Goal: Transaction & Acquisition: Purchase product/service

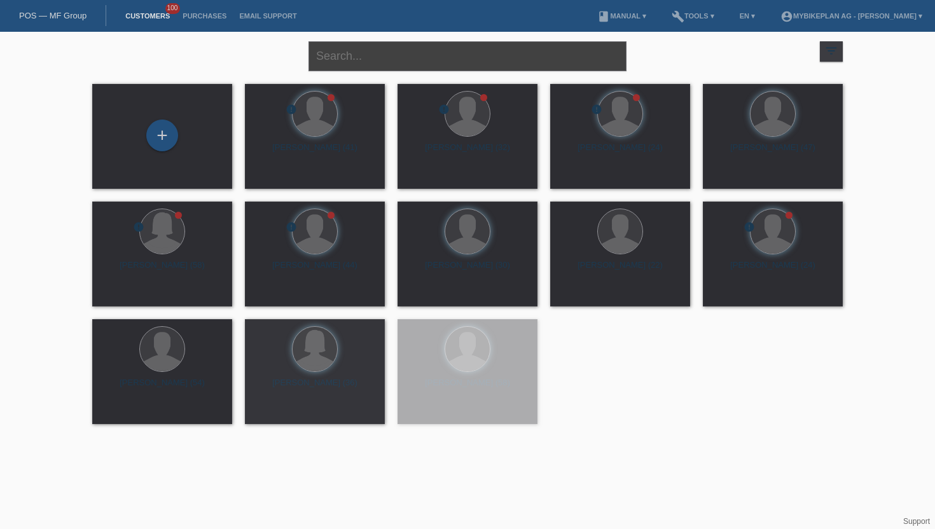
click at [454, 61] on input "text" at bounding box center [467, 56] width 318 height 30
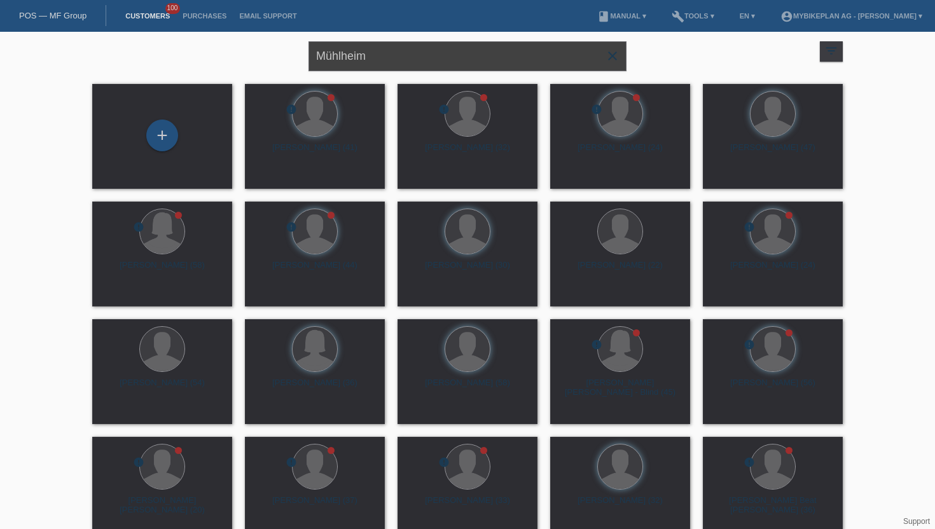
type input "Mühlheim"
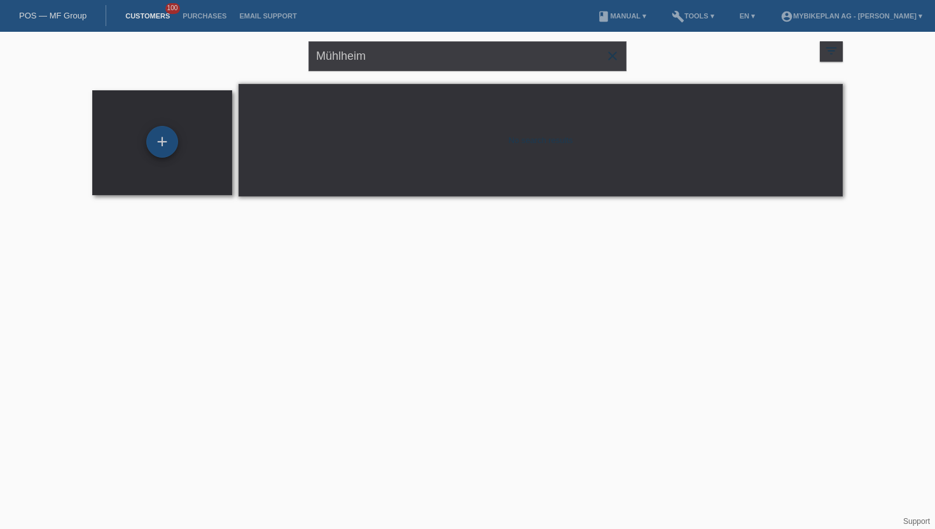
click at [170, 139] on div "+" at bounding box center [162, 142] width 32 height 32
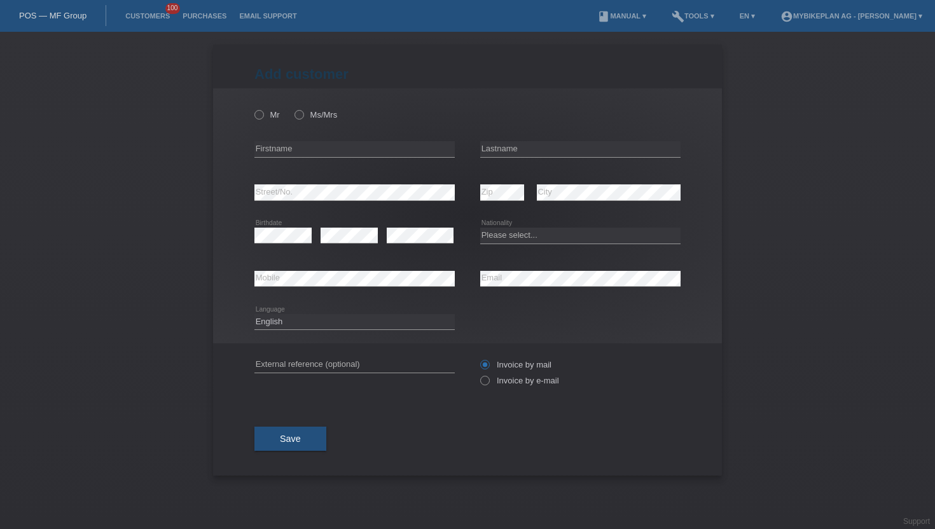
click at [320, 102] on div "Mr Ms/Mrs" at bounding box center [354, 115] width 200 height 26
click at [312, 111] on label "Ms/Mrs" at bounding box center [315, 115] width 43 height 10
click at [303, 111] on input "Ms/Mrs" at bounding box center [298, 114] width 8 height 8
radio input "true"
click at [316, 149] on input "text" at bounding box center [354, 149] width 200 height 16
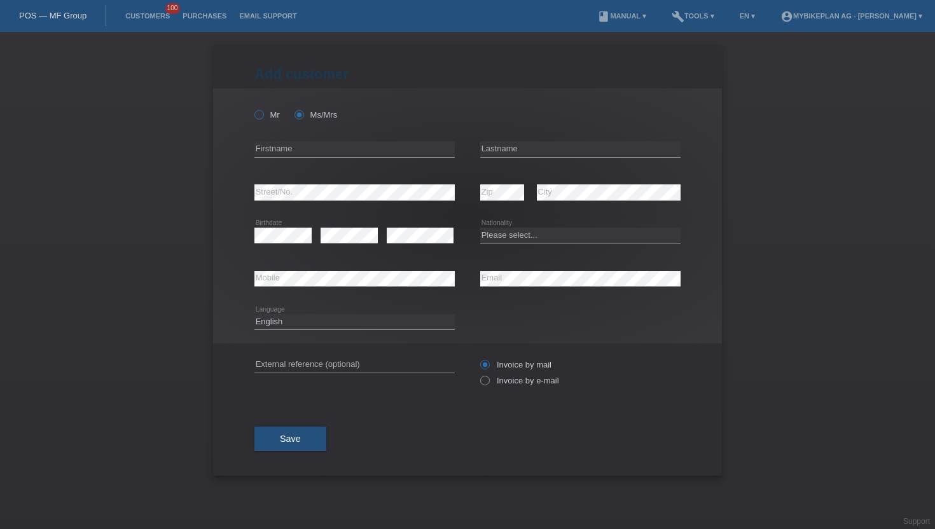
click at [266, 120] on label "Mr" at bounding box center [266, 115] width 25 height 10
click at [263, 118] on input "Mr" at bounding box center [258, 114] width 8 height 8
radio input "true"
click at [281, 151] on input "text" at bounding box center [354, 149] width 200 height 16
type input "Dominique"
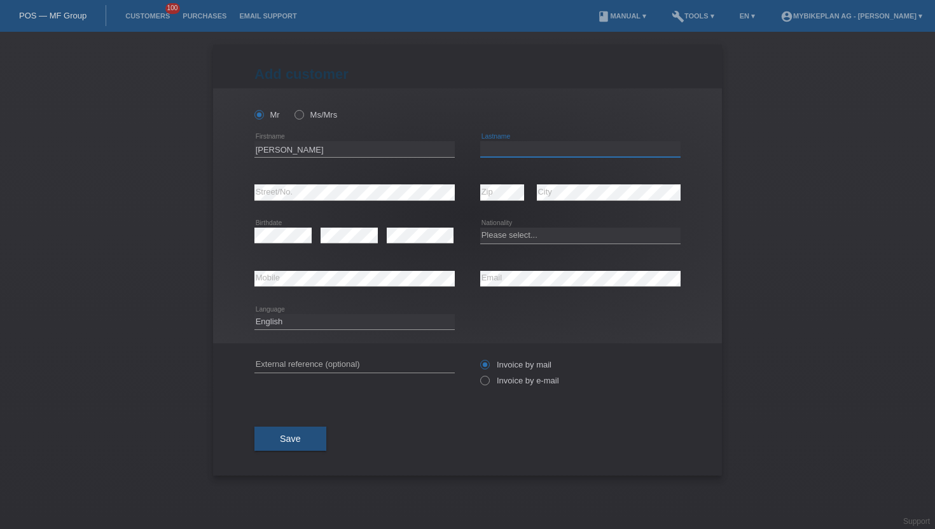
click at [495, 151] on input "text" at bounding box center [580, 149] width 200 height 16
type input "Mühlheim"
click at [500, 237] on select "Please select... Switzerland Austria Germany Liechtenstein ------------ Afghani…" at bounding box center [580, 235] width 200 height 15
click at [480, 228] on select "Please select... Switzerland Austria Germany Liechtenstein ------------ Afghani…" at bounding box center [580, 235] width 200 height 15
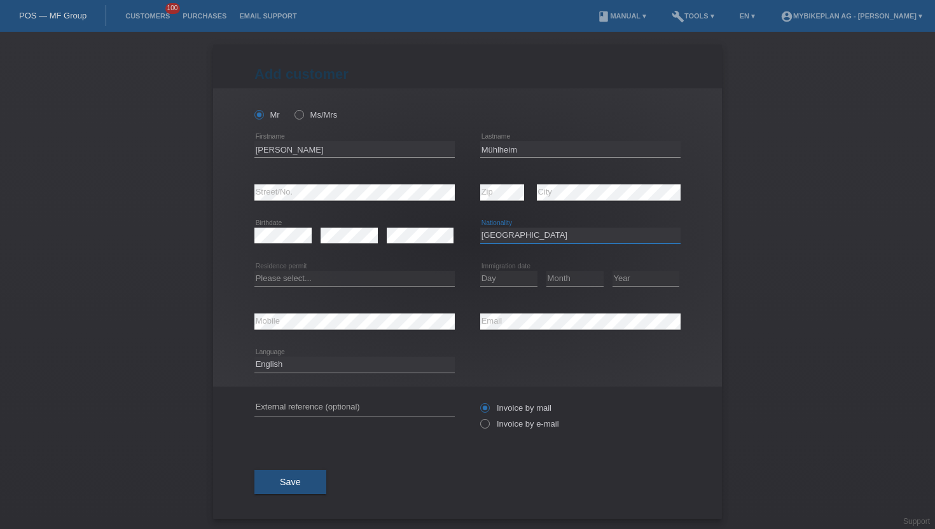
click at [505, 236] on select "Please select... Switzerland Austria Germany Liechtenstein ------------ Afghani…" at bounding box center [580, 235] width 200 height 15
select select "CH"
click at [480, 228] on select "Please select... Switzerland Austria Germany Liechtenstein ------------ Afghani…" at bounding box center [580, 235] width 200 height 15
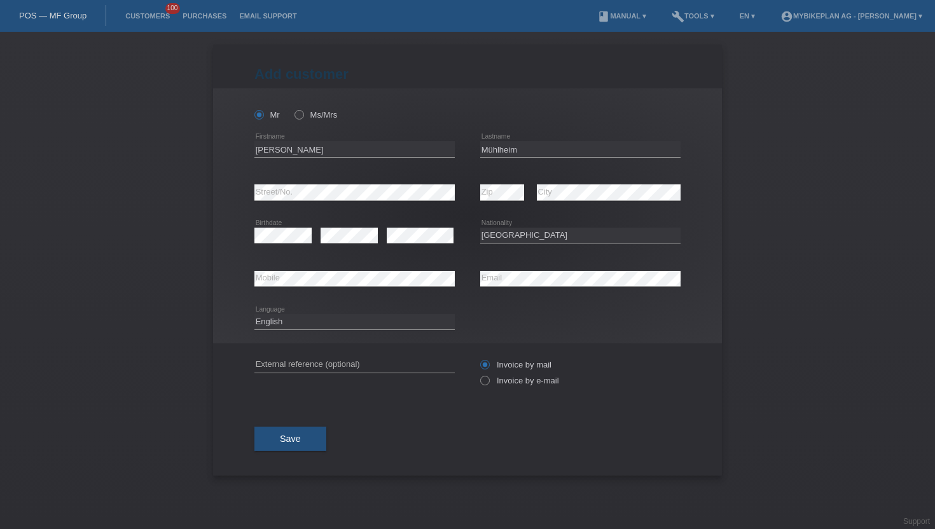
click at [275, 270] on div "error Mobile" at bounding box center [354, 279] width 200 height 43
click at [301, 268] on div "error Mobile" at bounding box center [354, 279] width 200 height 43
click at [352, 320] on select "Deutsch Français Italiano English" at bounding box center [354, 321] width 200 height 15
select select "de"
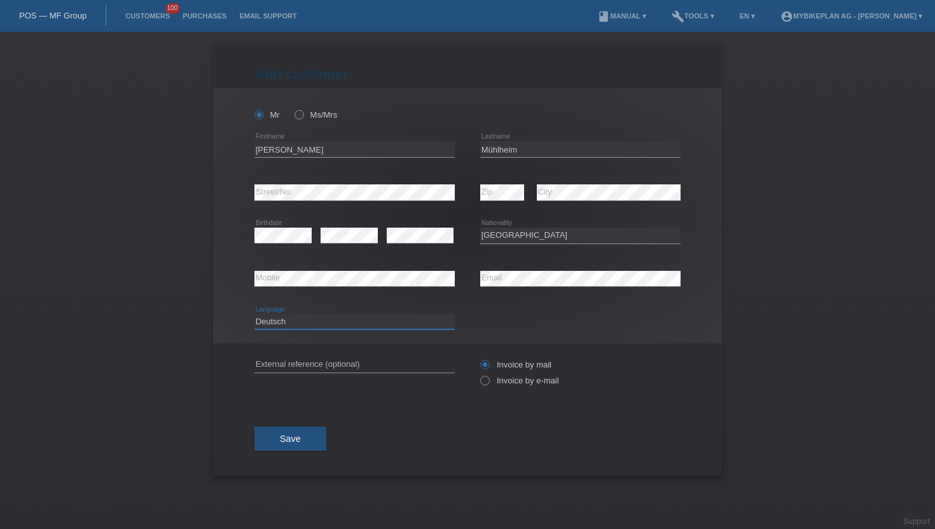
click at [254, 314] on select "Deutsch Français Italiano English" at bounding box center [354, 321] width 200 height 15
click at [517, 385] on label "Invoice by e-mail" at bounding box center [519, 381] width 79 height 10
click at [488, 385] on input "Invoice by e-mail" at bounding box center [484, 384] width 8 height 16
radio input "true"
click at [280, 436] on span "Save" at bounding box center [290, 439] width 21 height 10
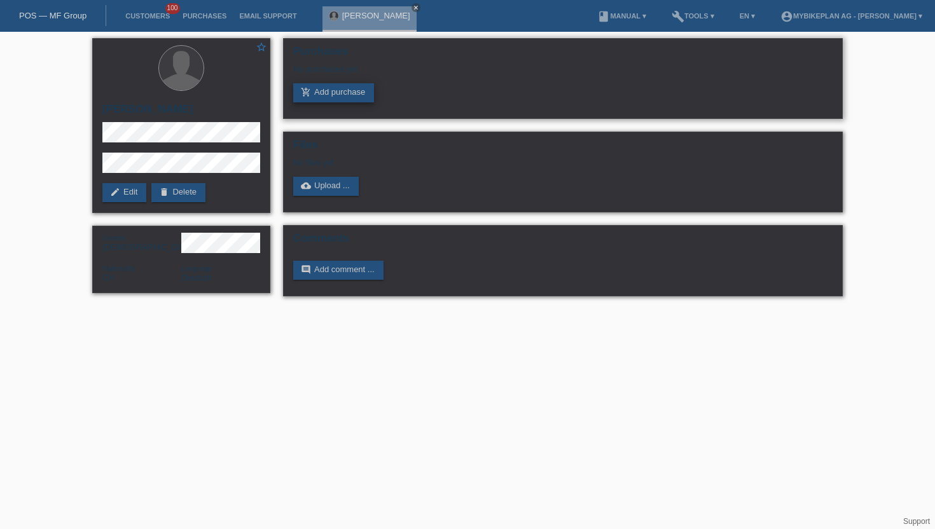
click at [350, 99] on link "add_shopping_cart Add purchase" at bounding box center [333, 92] width 81 height 19
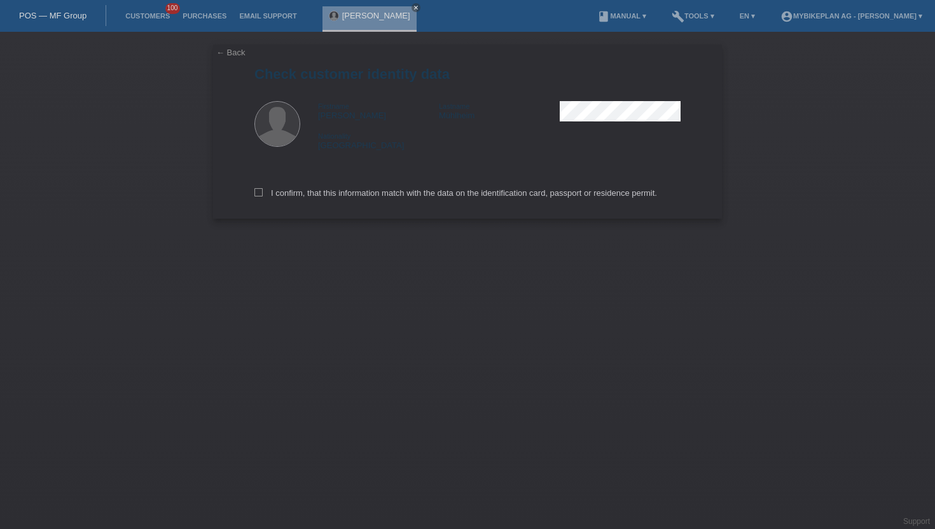
click at [400, 208] on div "I confirm, that this information match with the data on the identification card…" at bounding box center [467, 191] width 426 height 56
click at [408, 195] on label "I confirm, that this information match with the data on the identification card…" at bounding box center [455, 193] width 403 height 10
click at [263, 195] on input "I confirm, that this information match with the data on the identification card…" at bounding box center [258, 192] width 8 height 8
checkbox input "true"
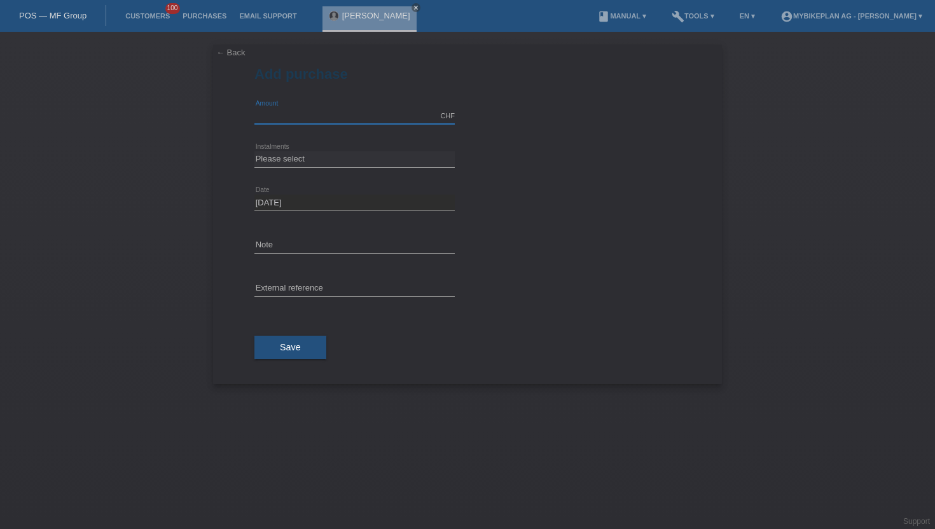
click at [349, 114] on input "text" at bounding box center [354, 116] width 200 height 16
type input "3299.00"
click at [286, 156] on select "Please select 6 instalments 12 instalments 18 instalments 24 instalments 36 ins…" at bounding box center [354, 158] width 200 height 15
select select "487"
click at [254, 151] on select "Please select 6 instalments 12 instalments 18 instalments 24 instalments 36 ins…" at bounding box center [354, 158] width 200 height 15
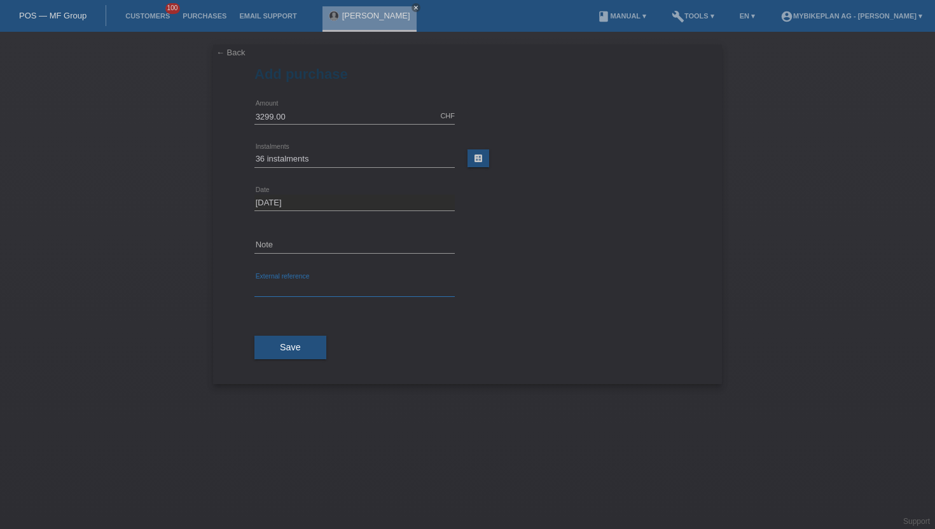
click at [288, 282] on input "text" at bounding box center [354, 289] width 200 height 16
paste input "43854890893"
type input "43854890893"
click at [280, 336] on button "Save" at bounding box center [290, 348] width 72 height 24
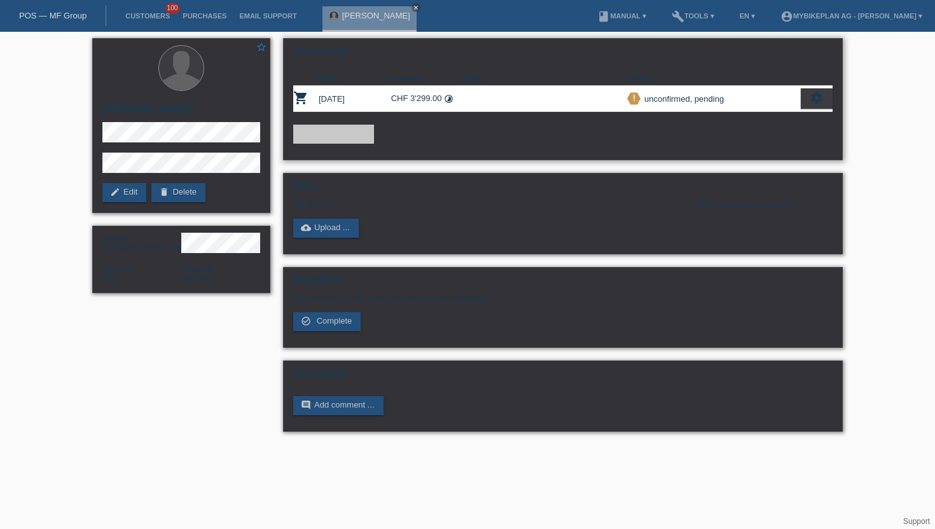
click at [817, 101] on icon "settings" at bounding box center [816, 98] width 14 height 14
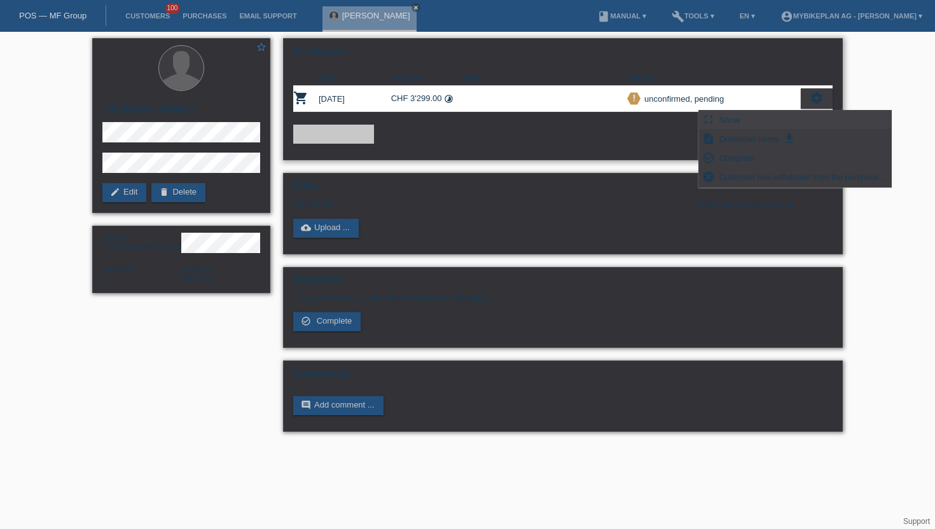
click at [719, 118] on span "Show" at bounding box center [729, 119] width 25 height 15
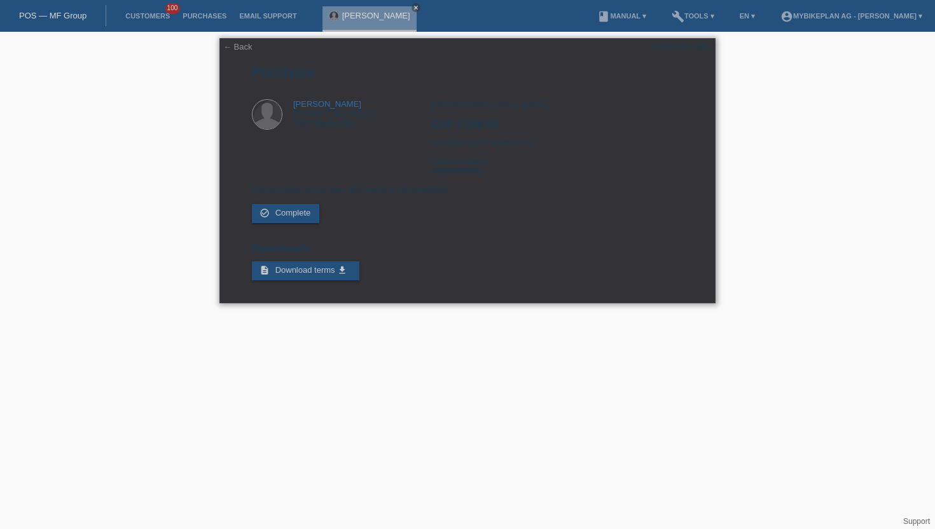
click at [666, 41] on div "← Back POSP00027660 [GEOGRAPHIC_DATA] [PERSON_NAME] [STREET_ADDRESS] CHF 3'299.…" at bounding box center [467, 170] width 496 height 265
click at [667, 44] on div "POSP00027660" at bounding box center [681, 47] width 60 height 10
copy div "POSP00027660"
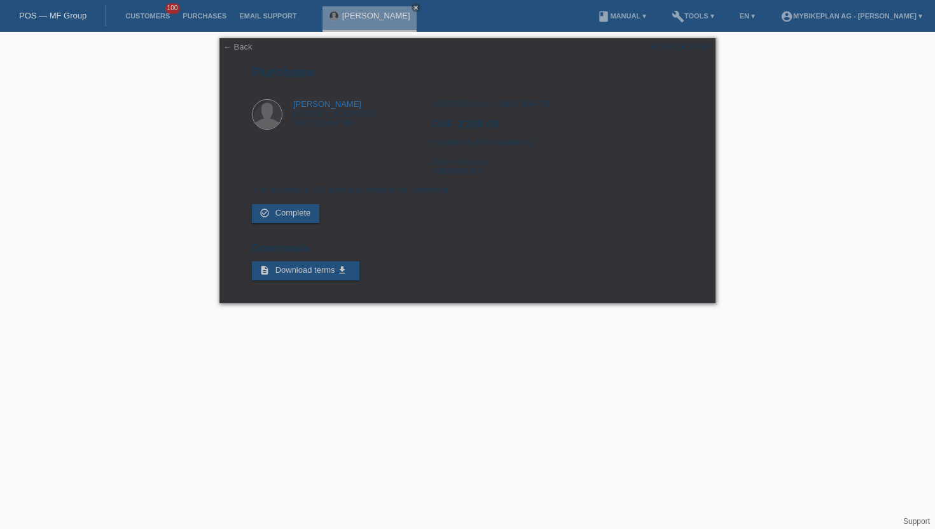
click at [146, 11] on li "Customers 100" at bounding box center [147, 16] width 57 height 32
click at [146, 17] on link "Customers" at bounding box center [147, 16] width 57 height 8
drag, startPoint x: 146, startPoint y: 17, endPoint x: 338, endPoint y: 35, distance: 193.6
click at [338, 35] on body "POS — MF Group Customers 100 Purchases Email Support [PERSON_NAME] close" at bounding box center [467, 174] width 935 height 284
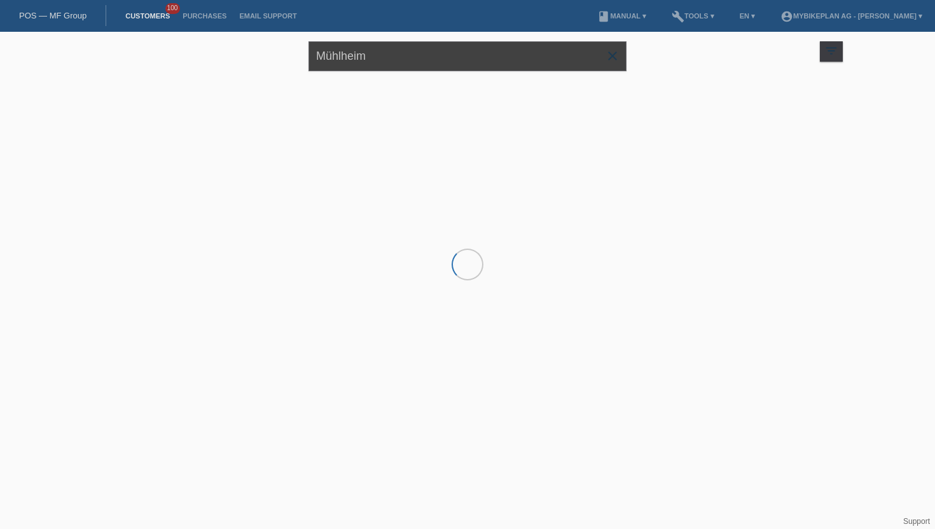
click at [514, 64] on input "Mühlheim" at bounding box center [467, 56] width 318 height 30
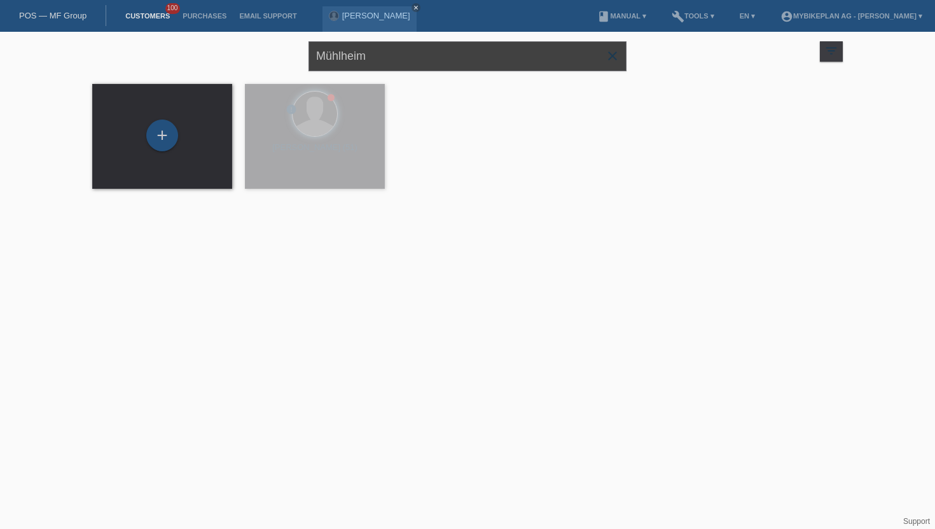
click at [514, 64] on input "Mühlheim" at bounding box center [467, 56] width 318 height 30
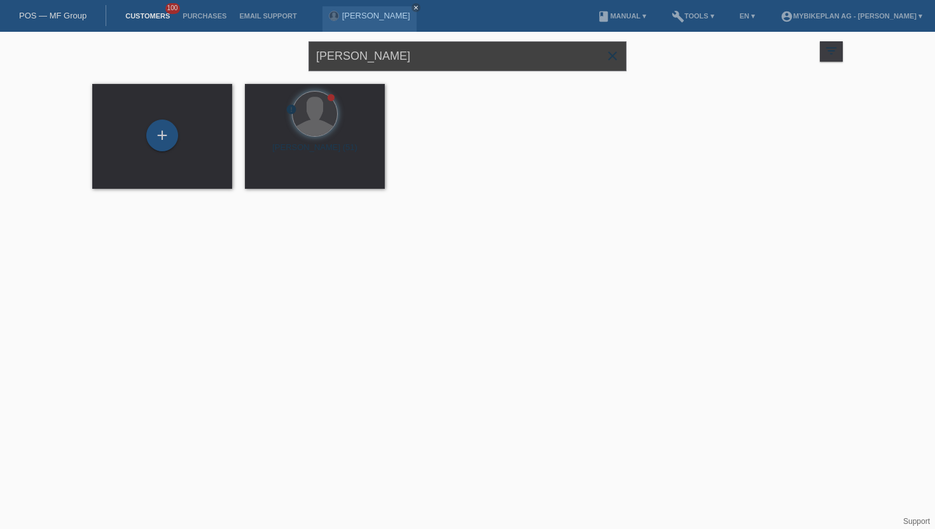
type input "[PERSON_NAME]"
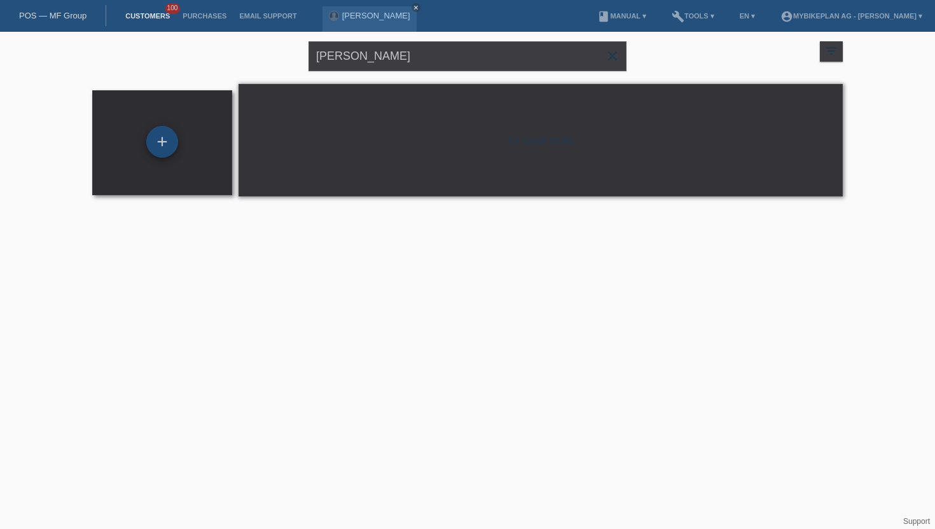
click at [168, 145] on div "+" at bounding box center [162, 142] width 32 height 32
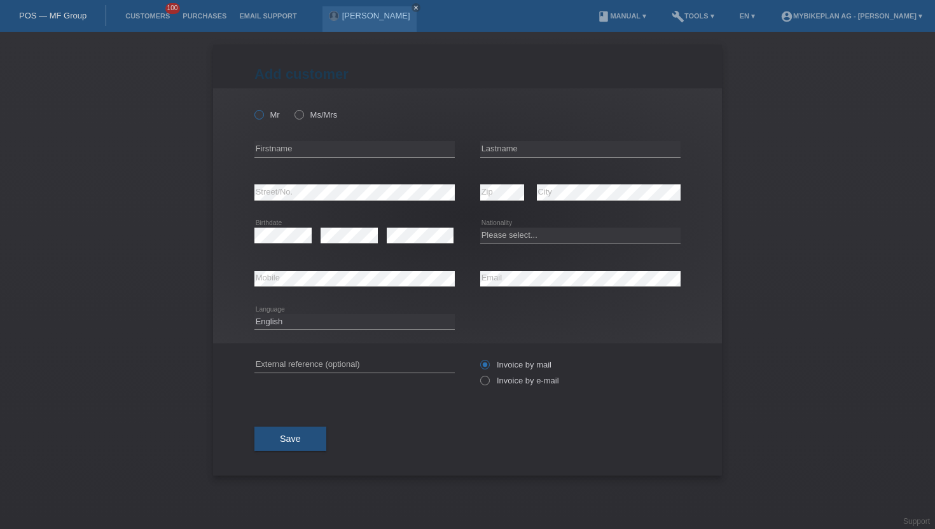
click at [252, 108] on icon at bounding box center [252, 108] width 0 height 0
click at [258, 114] on input "Mr" at bounding box center [258, 114] width 8 height 8
radio input "true"
click at [296, 165] on div "error Firstname" at bounding box center [354, 149] width 200 height 43
click at [300, 154] on input "text" at bounding box center [354, 149] width 200 height 16
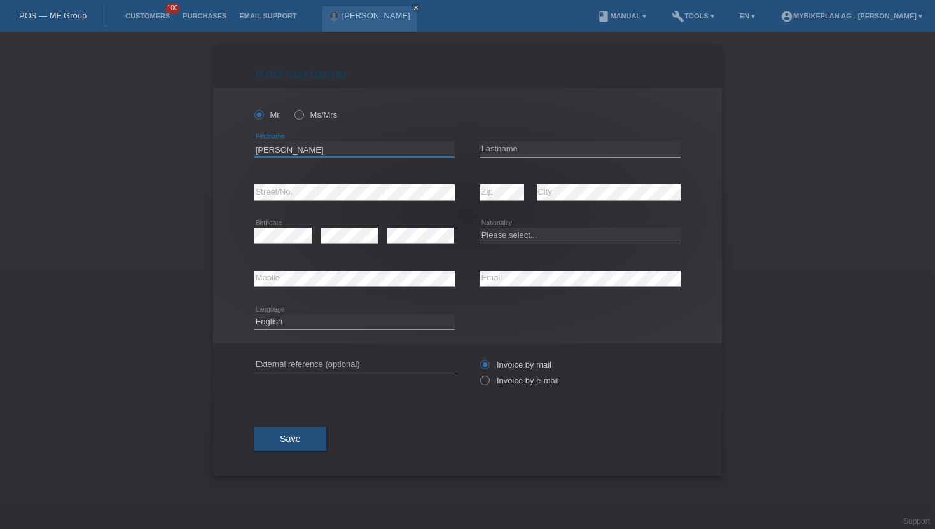
type input "Rainer"
click at [530, 158] on div "error Lastname" at bounding box center [580, 149] width 200 height 43
click at [538, 151] on input "text" at bounding box center [580, 149] width 200 height 16
type input "[PERSON_NAME]"
click at [544, 236] on select "Please select... Switzerland Austria Germany Liechtenstein ------------ Afghani…" at bounding box center [580, 235] width 200 height 15
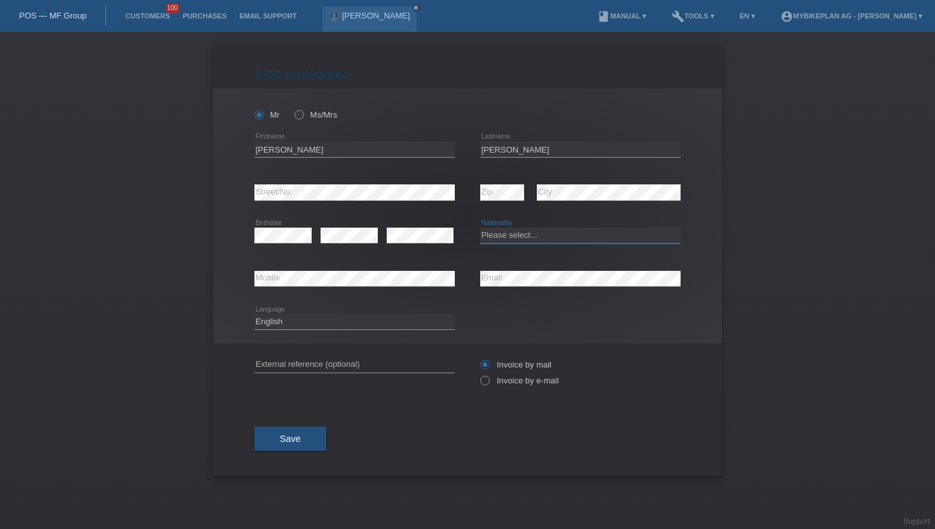
select select "DE"
click at [480, 228] on select "Please select... Switzerland Austria Germany Liechtenstein ------------ Afghani…" at bounding box center [580, 235] width 200 height 15
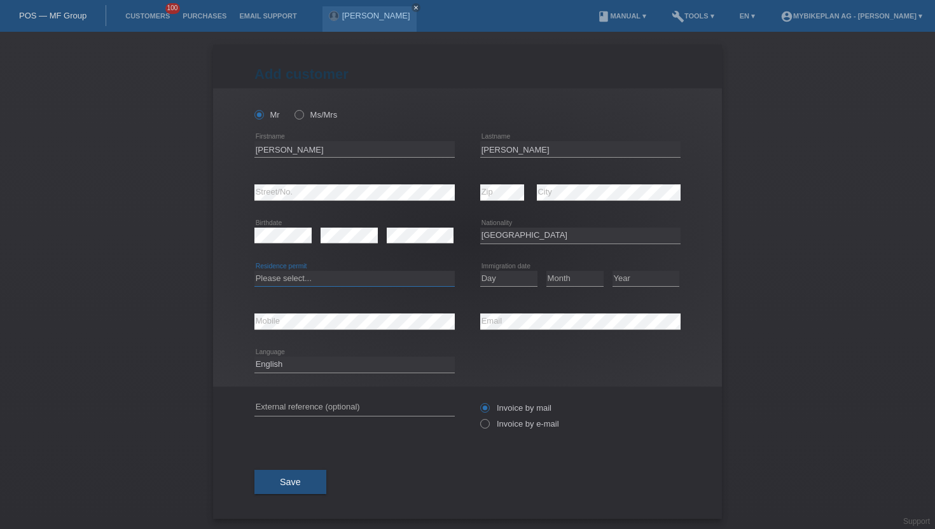
click at [347, 284] on select "Please select... C B B - Refugee status Other" at bounding box center [354, 278] width 200 height 15
select select "C"
click at [254, 271] on select "Please select... C B B - Refugee status Other" at bounding box center [354, 278] width 200 height 15
click at [501, 272] on select "Day 01 02 03 04 05 06 07 08 09 10 11" at bounding box center [508, 278] width 57 height 15
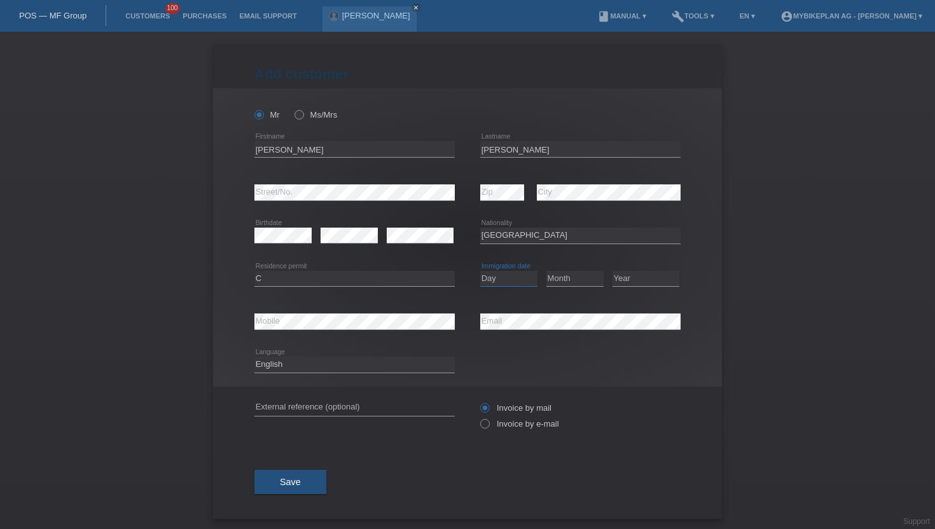
click at [501, 272] on select "Day 01 02 03 04 05 06 07 08 09 10 11" at bounding box center [508, 278] width 57 height 15
select select "06"
click at [480, 271] on select "Day 01 02 03 04 05 06 07 08 09 10 11" at bounding box center [508, 278] width 57 height 15
click at [554, 280] on select "Month 01 02 03 04 05 06 07 08 09 10 11" at bounding box center [574, 278] width 57 height 15
select select "03"
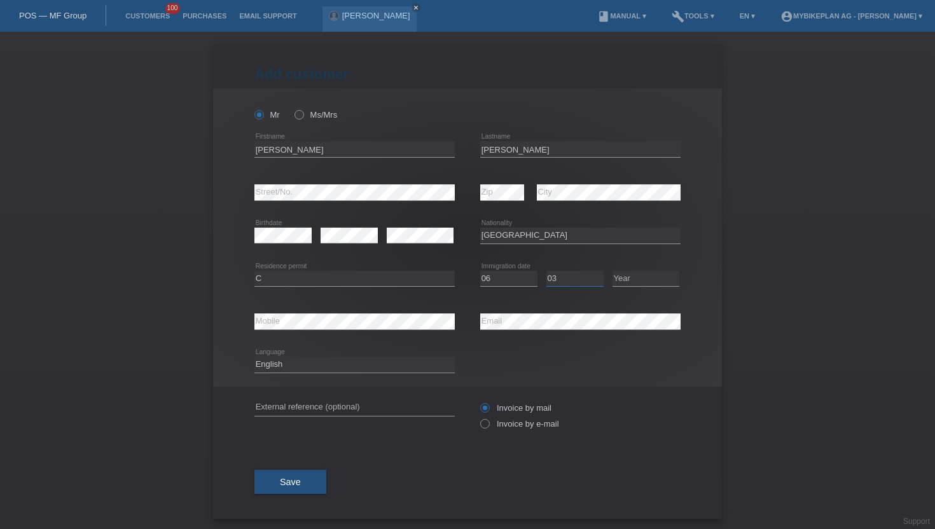
click at [546, 271] on select "Month 01 02 03 04 05 06 07 08 09 10 11" at bounding box center [574, 278] width 57 height 15
click at [643, 280] on select "Year 2025 2024 2023 2022 2021 2020 2019 2018 2017 2016 2015 2014 2013 2012 2011…" at bounding box center [645, 278] width 67 height 15
select select "1962"
click at [612, 271] on select "Year 2025 2024 2023 2022 2021 2020 2019 2018 2017 2016 2015 2014 2013 2012 2011…" at bounding box center [645, 278] width 67 height 15
click at [320, 312] on div "error Mobile" at bounding box center [354, 321] width 200 height 43
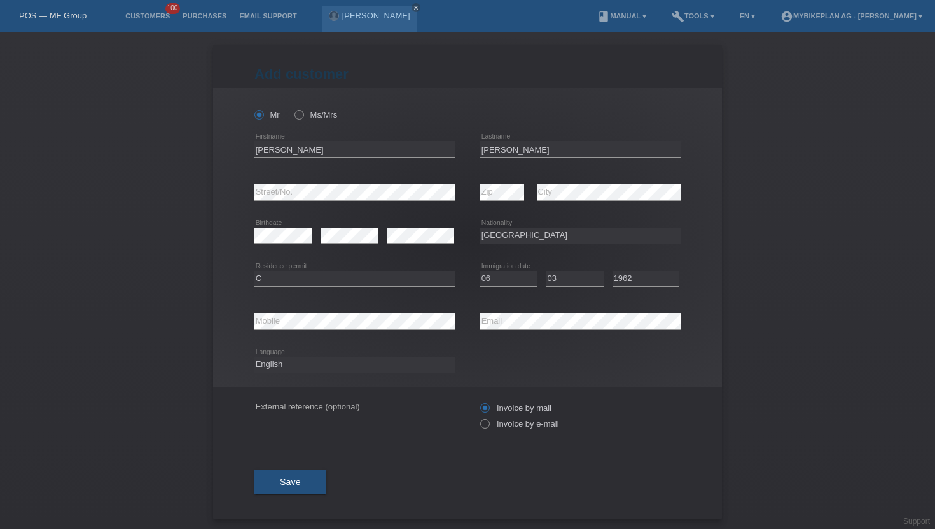
click at [320, 312] on div "error Mobile" at bounding box center [354, 321] width 200 height 43
click at [362, 359] on select "Deutsch Français Italiano English" at bounding box center [354, 364] width 200 height 15
select select "de"
click at [254, 357] on select "Deutsch Français Italiano English" at bounding box center [354, 364] width 200 height 15
click at [496, 424] on label "Invoice by e-mail" at bounding box center [519, 424] width 79 height 10
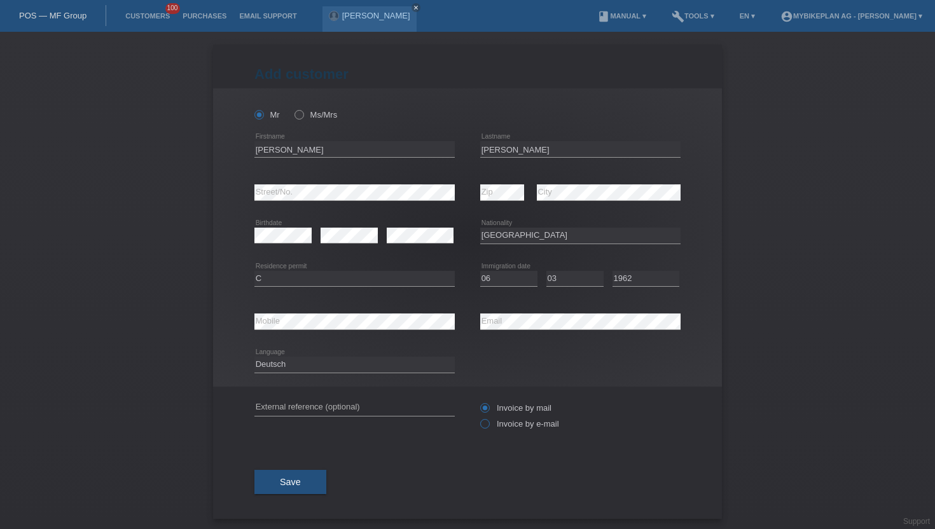
click at [488, 424] on input "Invoice by e-mail" at bounding box center [484, 427] width 8 height 16
radio input "true"
click at [305, 482] on button "Save" at bounding box center [290, 482] width 72 height 24
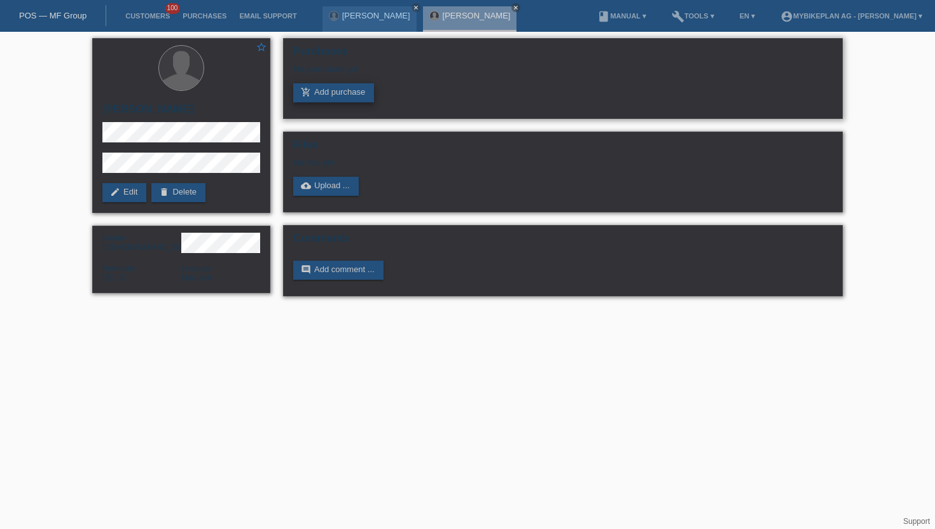
click at [348, 92] on link "add_shopping_cart Add purchase" at bounding box center [333, 92] width 81 height 19
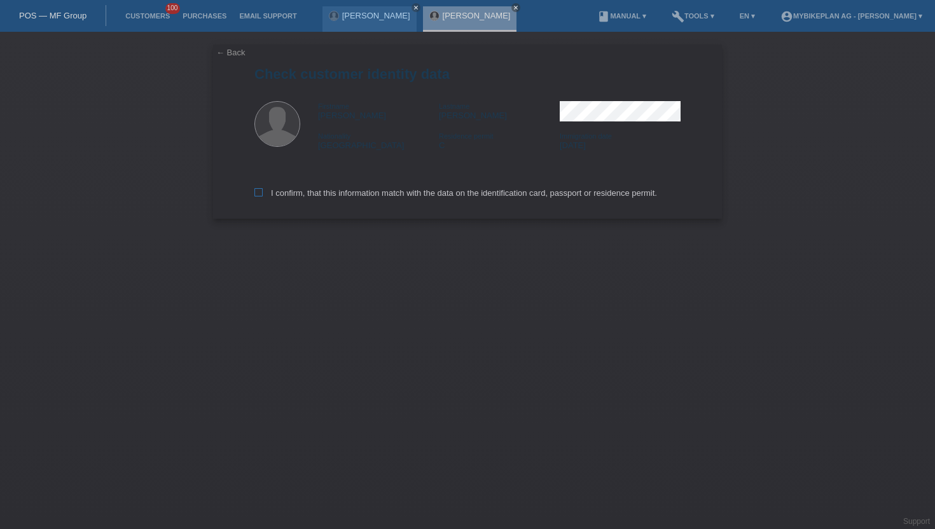
click at [329, 198] on label "I confirm, that this information match with the data on the identification card…" at bounding box center [455, 193] width 403 height 10
click at [263, 196] on input "I confirm, that this information match with the data on the identification card…" at bounding box center [258, 192] width 8 height 8
checkbox input "true"
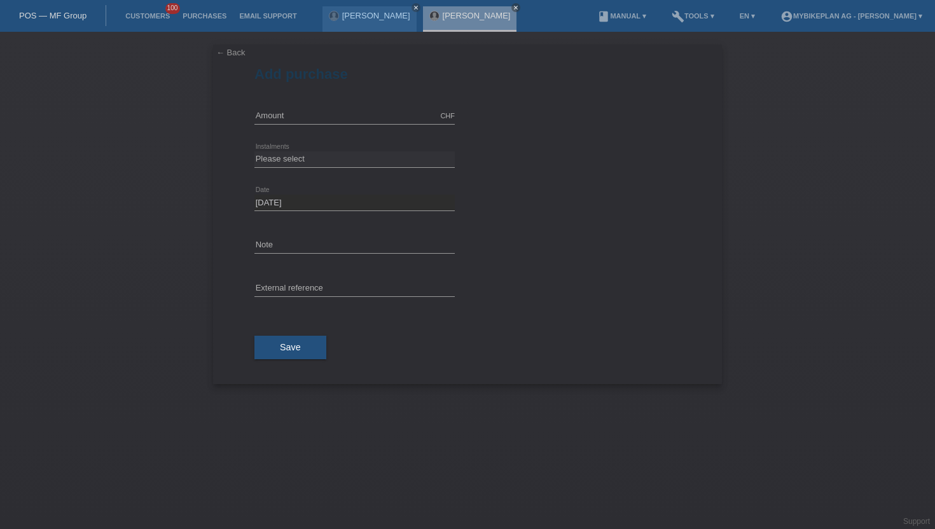
click at [284, 100] on div "CHF error Amount" at bounding box center [354, 116] width 200 height 43
click at [284, 118] on input "text" at bounding box center [354, 116] width 200 height 16
type input "3999.00"
click at [266, 160] on select "Please select 6 instalments 12 instalments 18 instalments 24 instalments 36 ins…" at bounding box center [354, 158] width 200 height 15
select select "488"
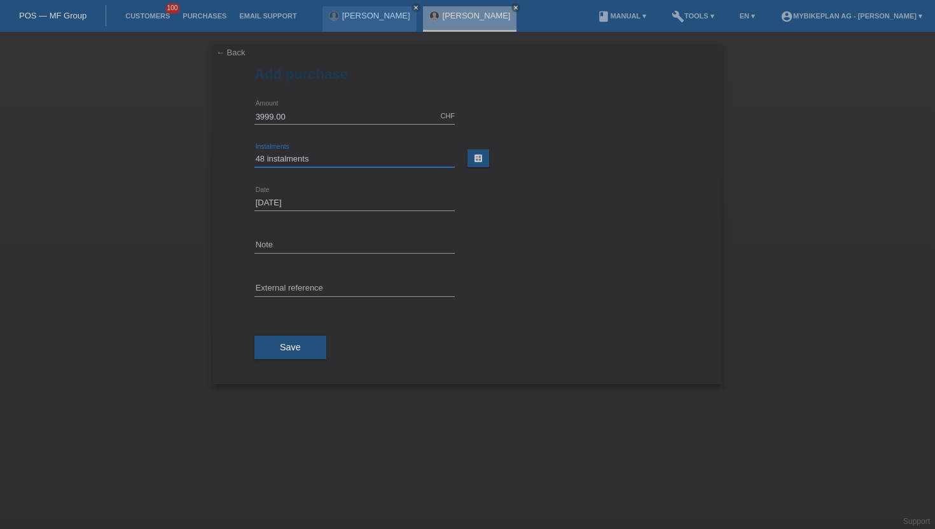
click at [254, 151] on select "Please select 6 instalments 12 instalments 18 instalments 24 instalments 36 ins…" at bounding box center [354, 158] width 200 height 15
click at [316, 277] on div "error External reference" at bounding box center [354, 289] width 200 height 43
click at [316, 289] on input "text" at bounding box center [354, 289] width 200 height 16
paste input "43857481478"
type input "43857481478"
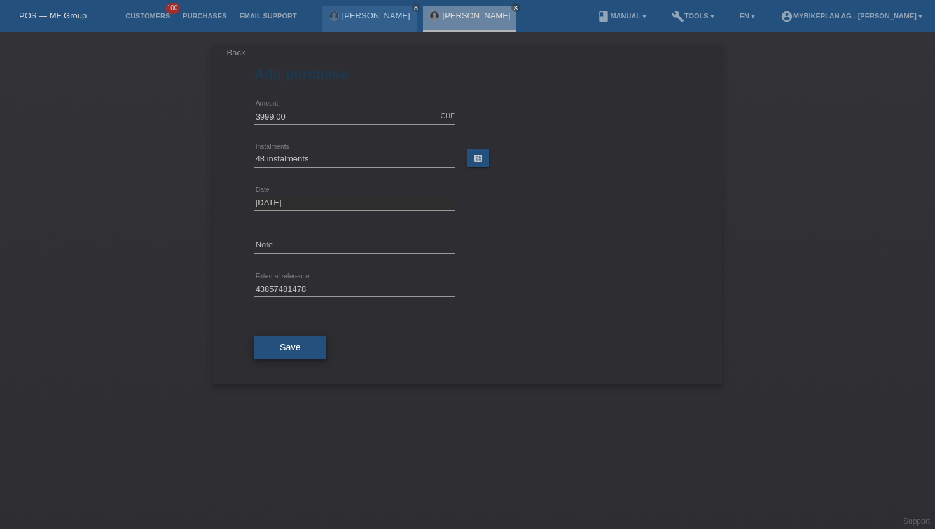
click at [303, 350] on button "Save" at bounding box center [290, 348] width 72 height 24
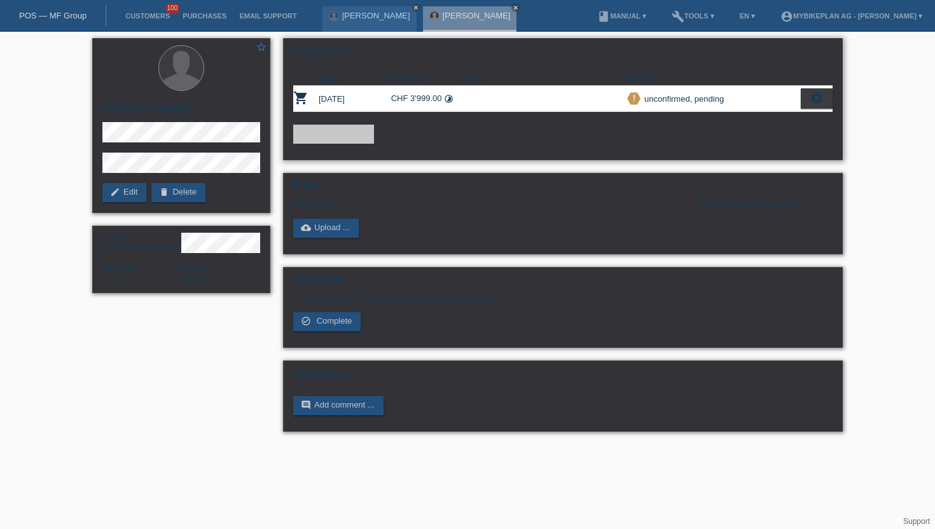
click at [816, 104] on icon "settings" at bounding box center [816, 98] width 14 height 14
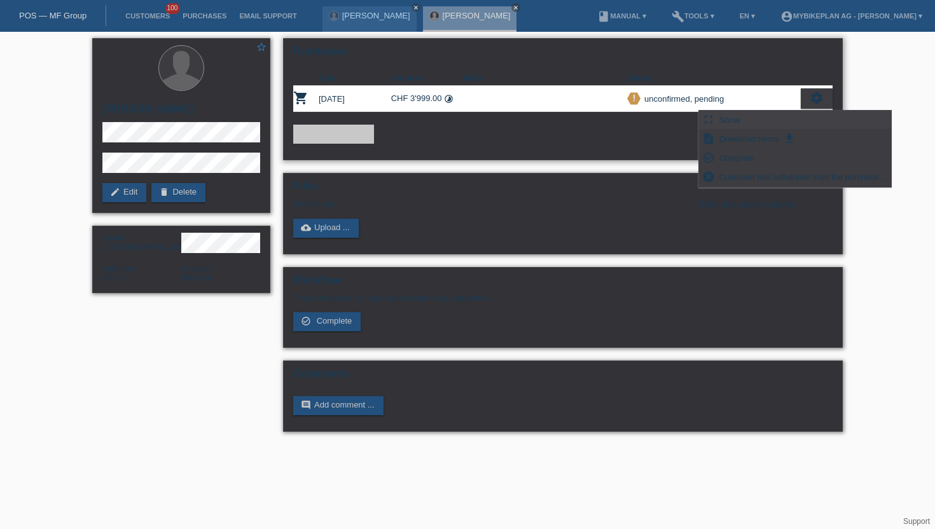
click at [752, 123] on div "fullscreen Show" at bounding box center [795, 120] width 192 height 19
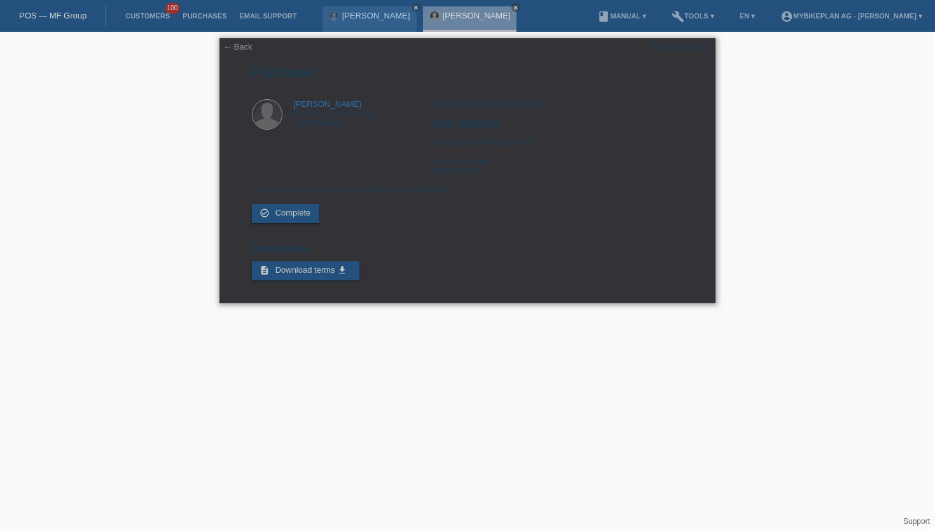
click at [699, 52] on div "POSP00027663" at bounding box center [681, 47] width 60 height 10
click at [701, 48] on div "POSP00027663" at bounding box center [681, 47] width 60 height 10
copy div "POSP00027663"
click at [467, 177] on div "[GEOGRAPHIC_DATA], [DATE] CHF 3'999.00 Instalments (48 instalments) External re…" at bounding box center [556, 142] width 251 height 86
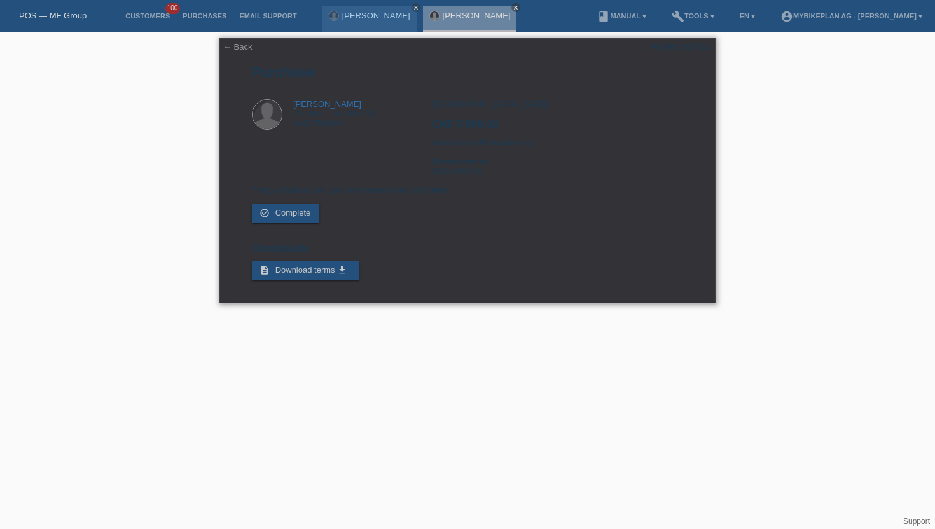
click at [467, 177] on div "[GEOGRAPHIC_DATA], [DATE] CHF 3'999.00 Instalments (48 instalments) External re…" at bounding box center [556, 142] width 251 height 86
copy div "43857481478"
click at [693, 46] on div "POSP00027663" at bounding box center [681, 47] width 60 height 10
